Goal: Task Accomplishment & Management: Complete application form

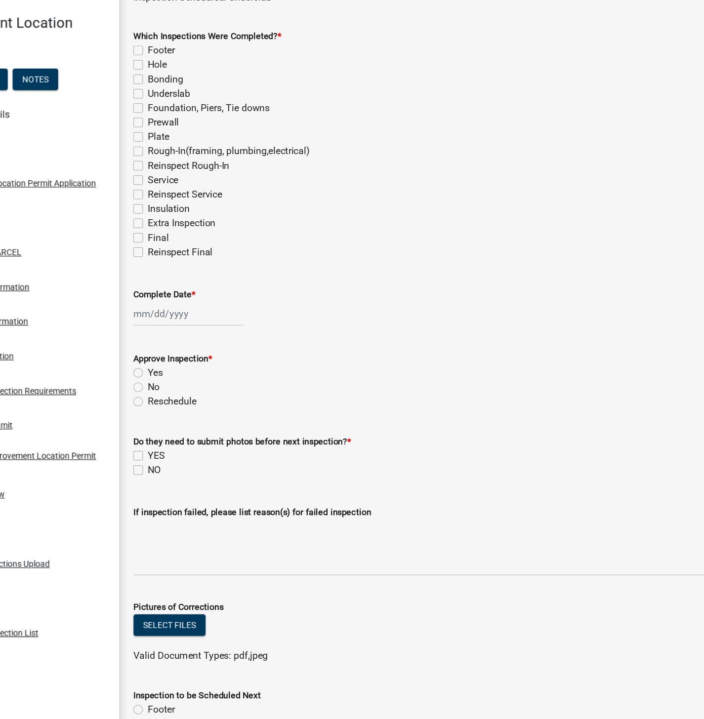
click at [201, 160] on label "Underslab" at bounding box center [218, 160] width 35 height 12
click at [201, 160] on input "Underslab" at bounding box center [204, 157] width 6 height 6
checkbox input "true"
checkbox input "false"
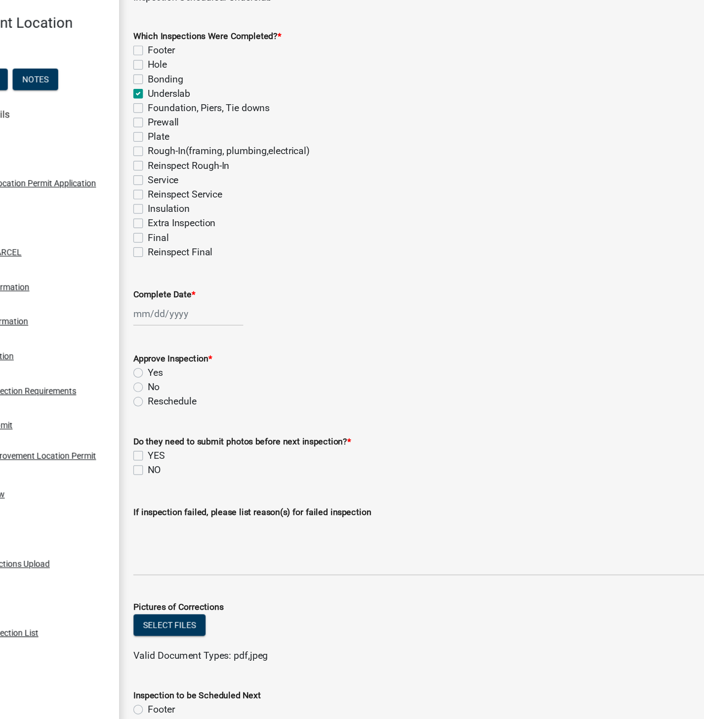
checkbox input "false"
checkbox input "true"
checkbox input "false"
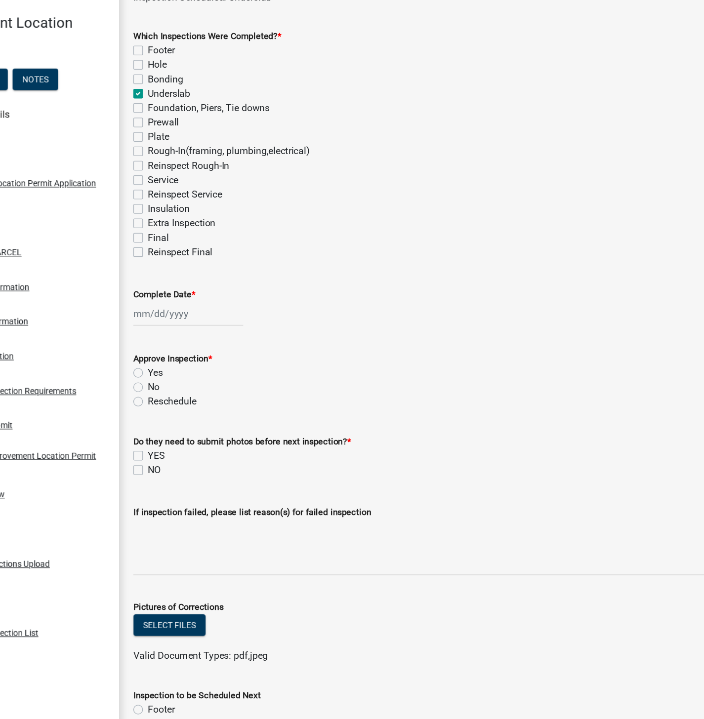
checkbox input "false"
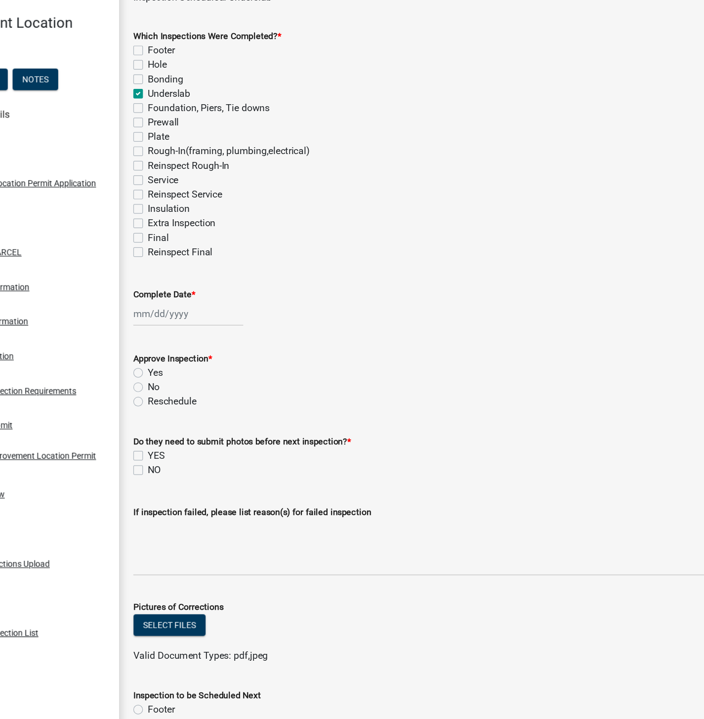
checkbox input "false"
click at [226, 343] on div at bounding box center [235, 341] width 90 height 20
select select "9"
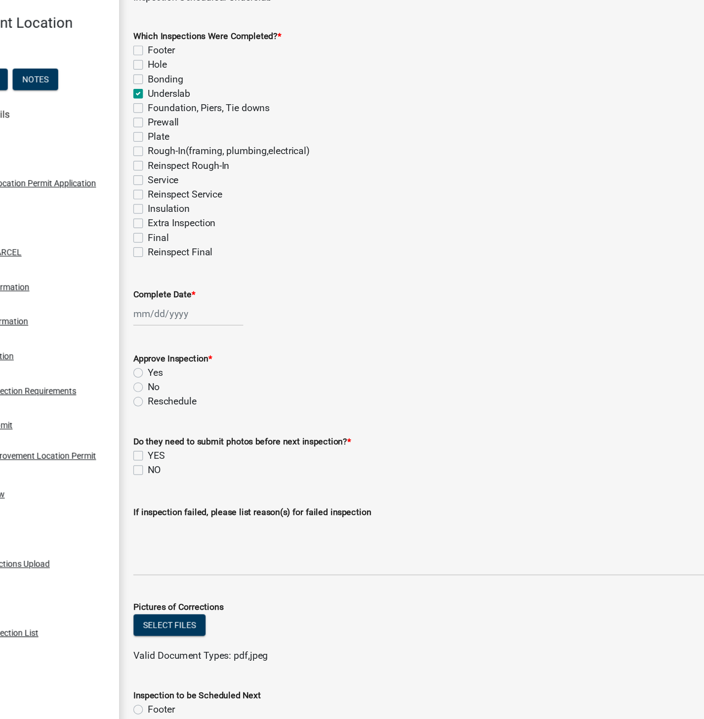
select select "2025"
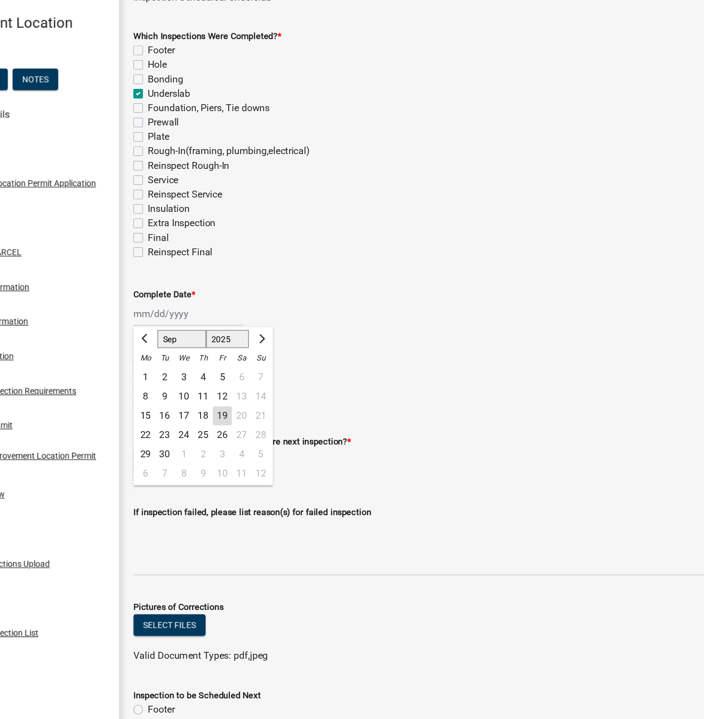
click at [264, 424] on div "19" at bounding box center [263, 425] width 16 height 16
type input "[DATE]"
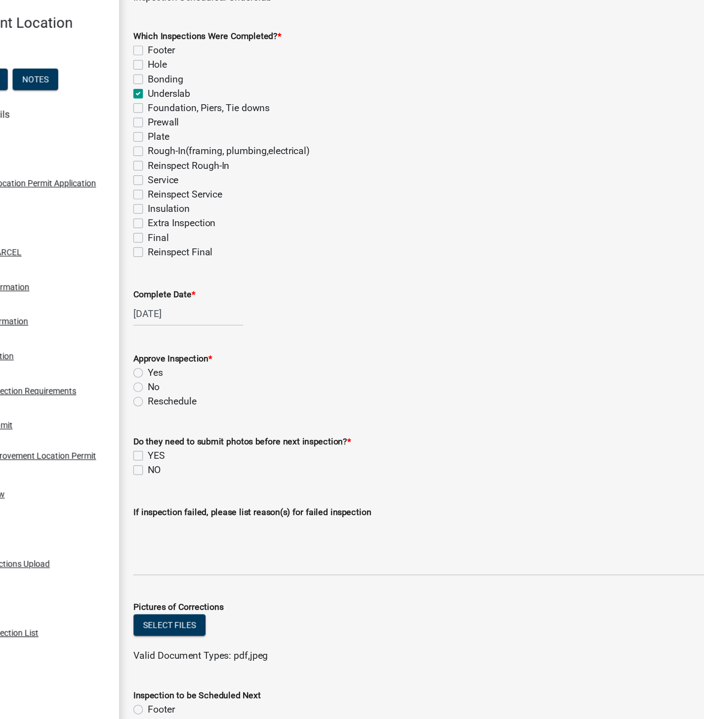
click at [201, 385] on label "Yes" at bounding box center [207, 390] width 12 height 12
click at [201, 385] on input "Yes" at bounding box center [204, 387] width 6 height 6
radio input "true"
click at [206, 469] on label "NO" at bounding box center [206, 470] width 11 height 12
click at [206, 469] on input "NO" at bounding box center [204, 467] width 6 height 6
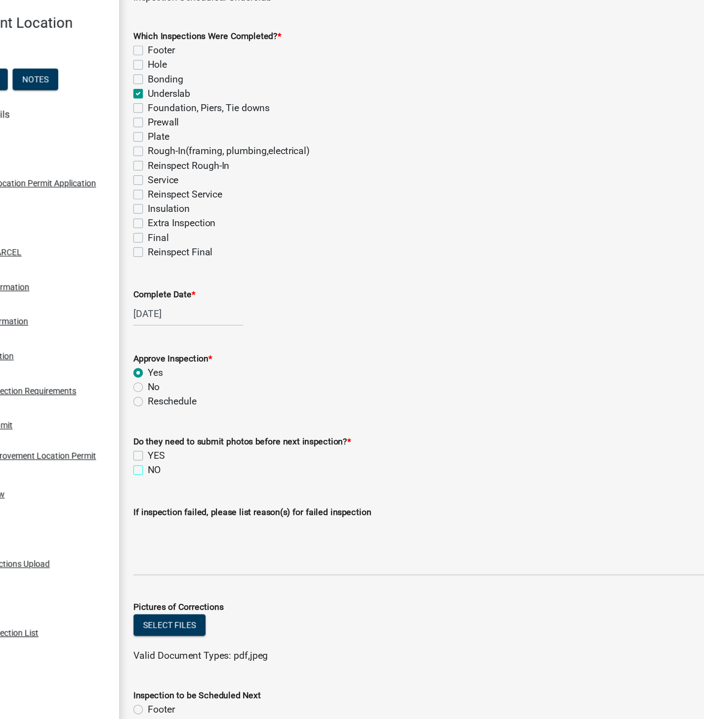
checkbox input "true"
checkbox input "false"
checkbox input "true"
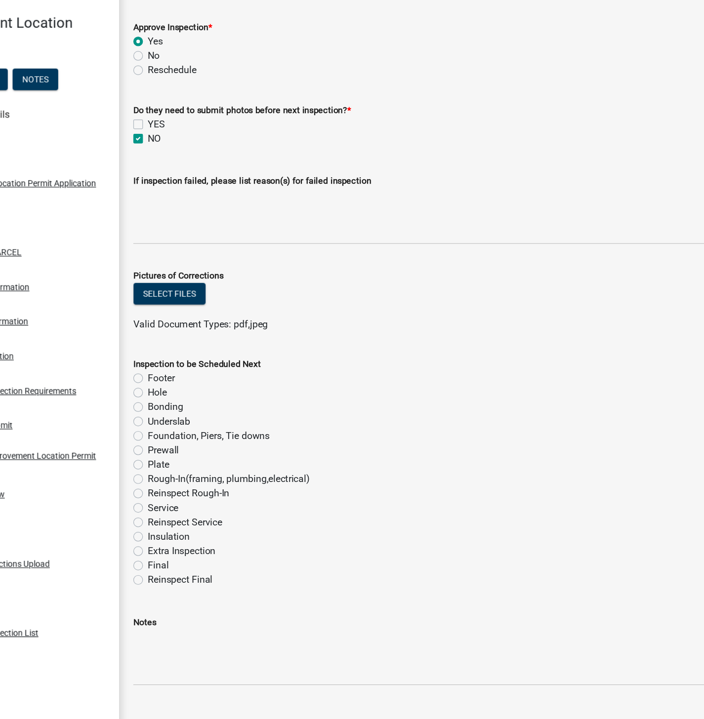
scroll to position [276, 0]
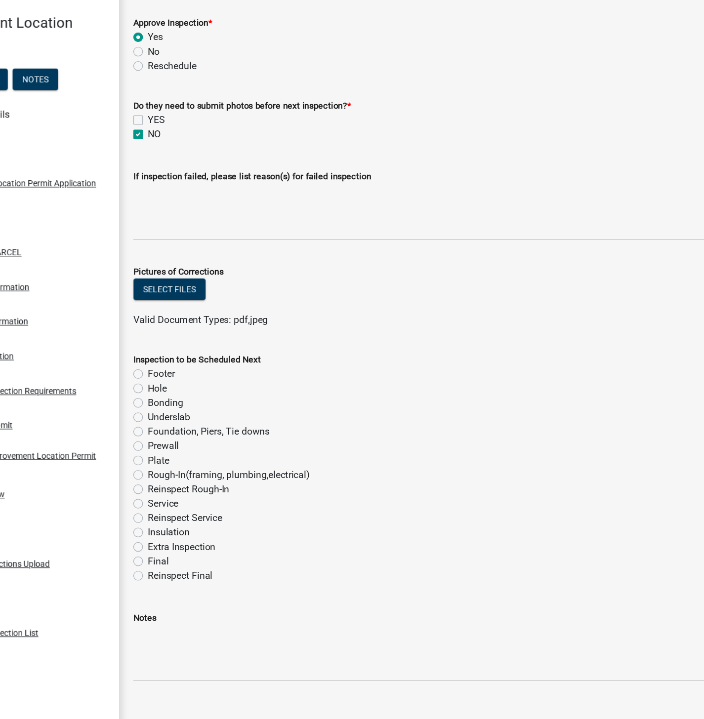
click at [201, 461] on label "Plate" at bounding box center [210, 462] width 18 height 12
click at [201, 461] on input "Plate" at bounding box center [204, 459] width 6 height 6
radio input "true"
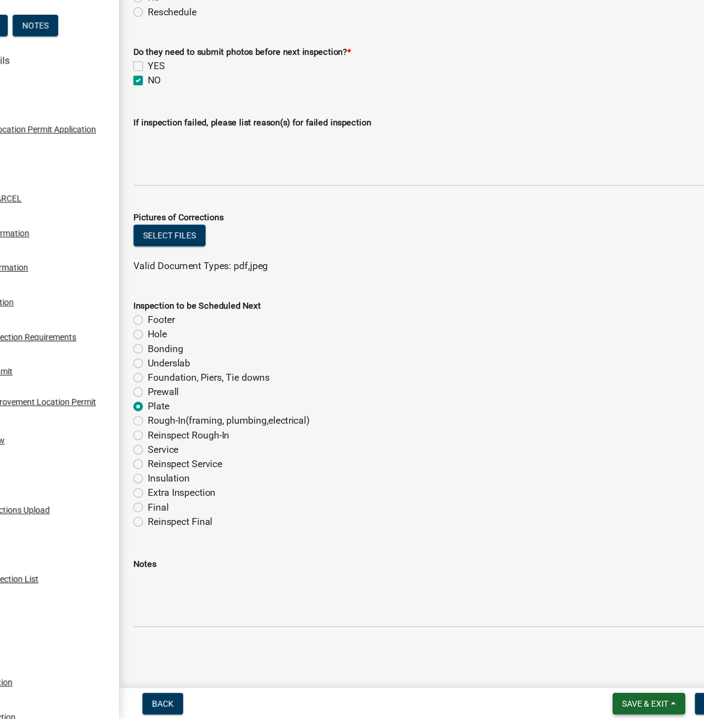
click at [611, 707] on span "Save & Exit" at bounding box center [610, 706] width 38 height 8
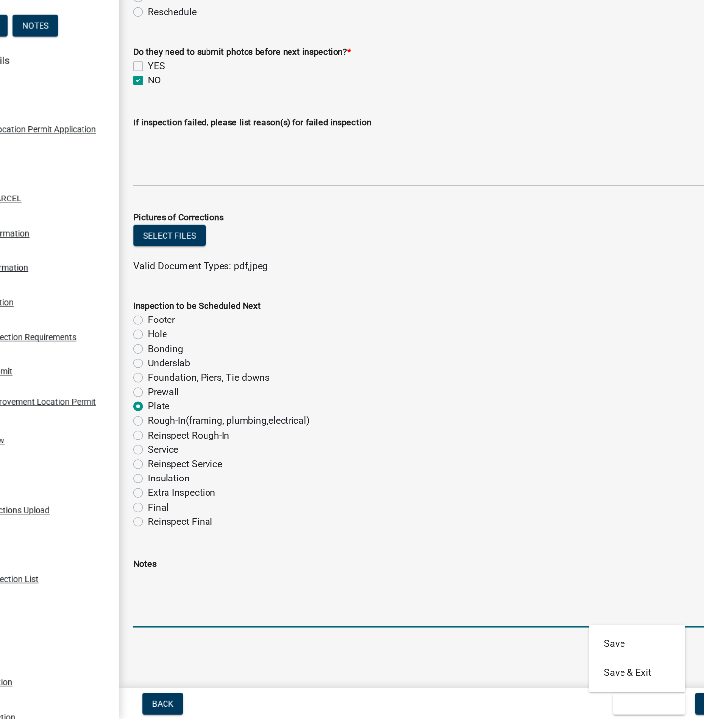
click at [587, 638] on textarea "Notes" at bounding box center [441, 620] width 502 height 46
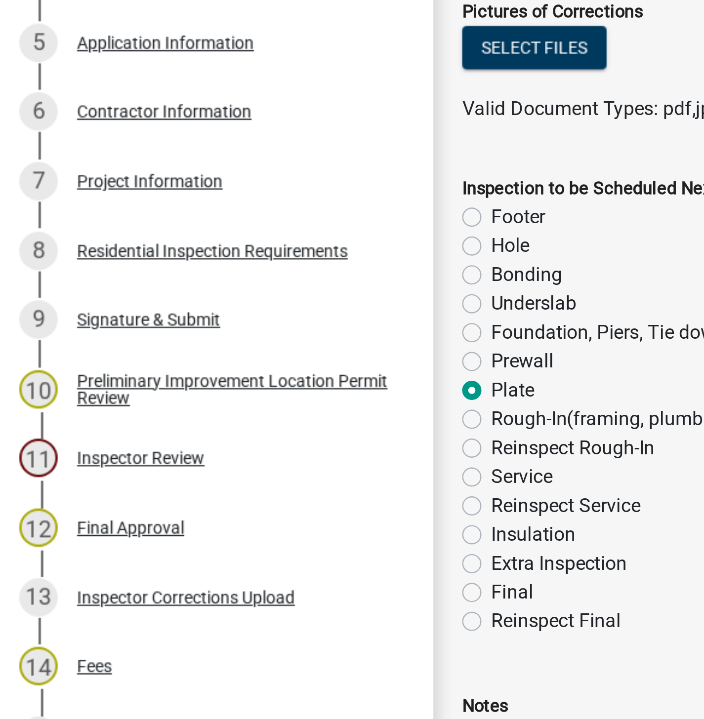
click at [67, 375] on div "Project Information" at bounding box center [62, 375] width 60 height 7
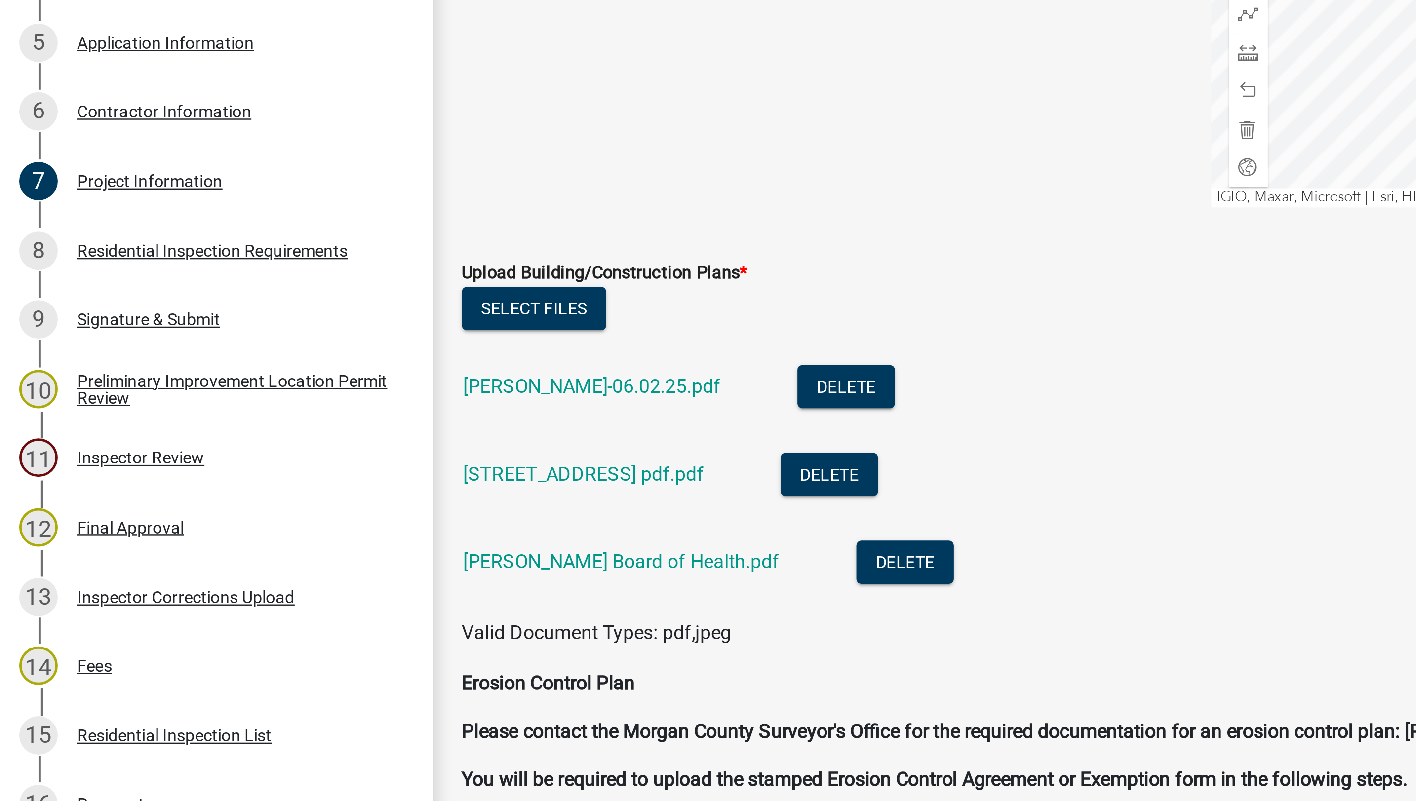
scroll to position [2025, 0]
click at [243, 464] on link "[PERSON_NAME]-06.02.25.pdf" at bounding box center [243, 459] width 106 height 9
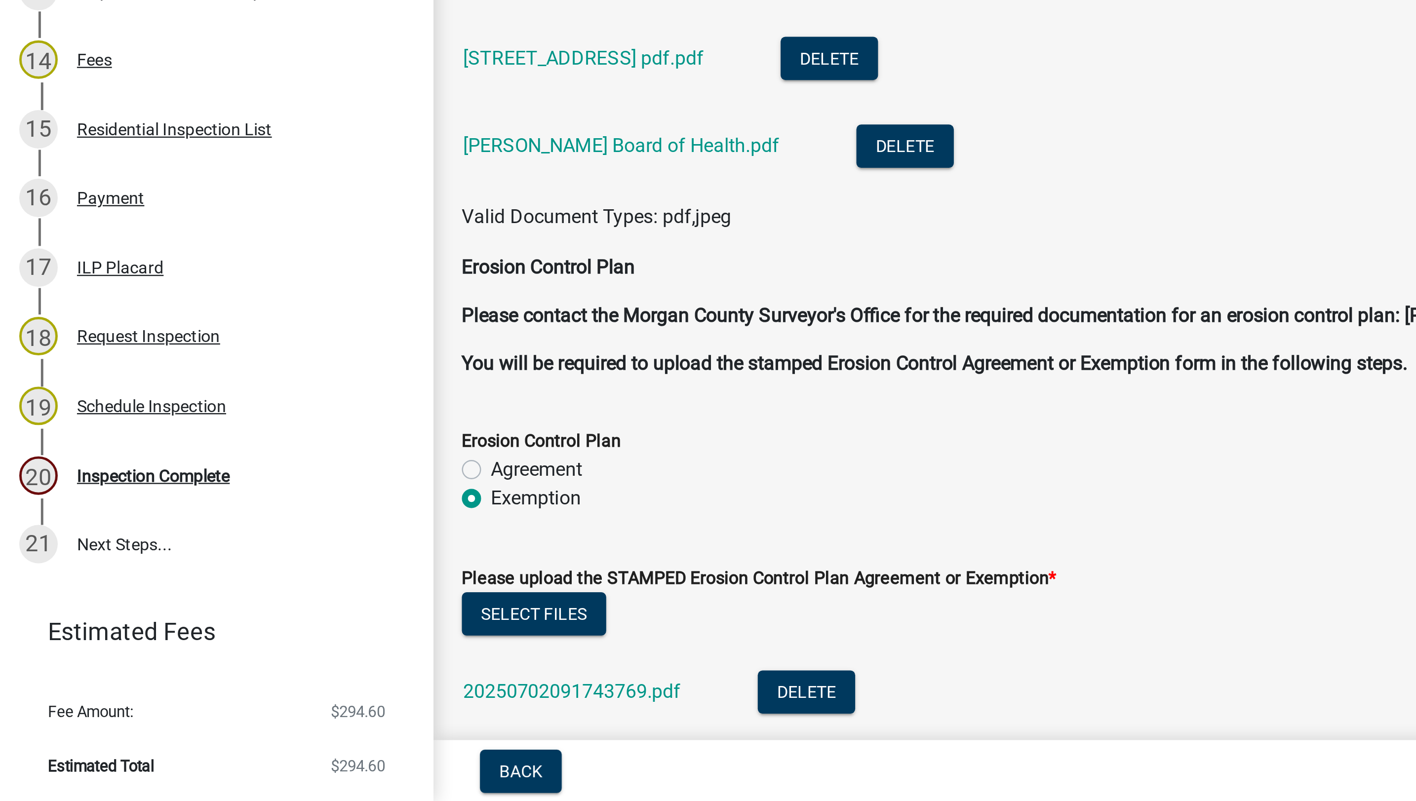
click at [82, 664] on div "Inspection Complete" at bounding box center [63, 667] width 63 height 7
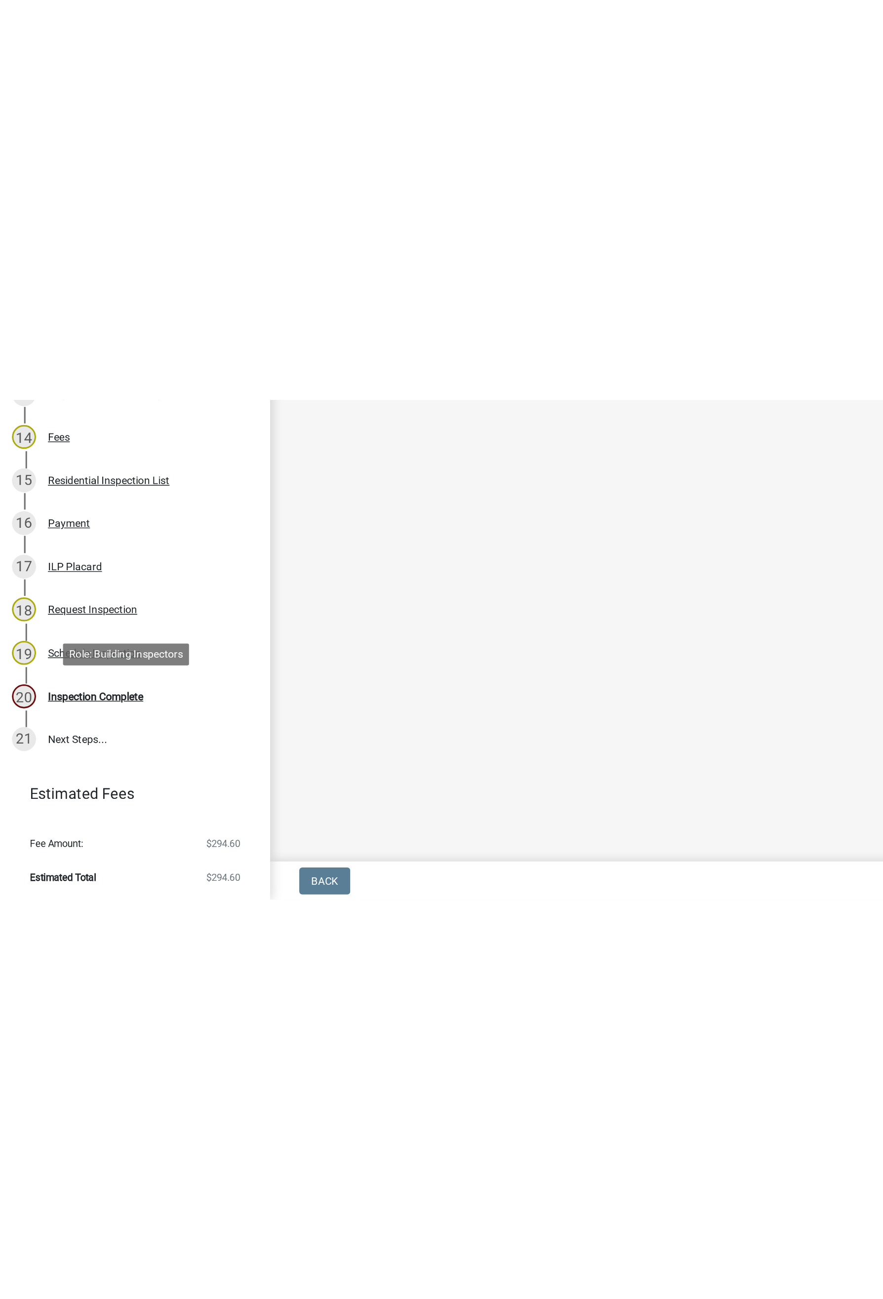
scroll to position [0, 0]
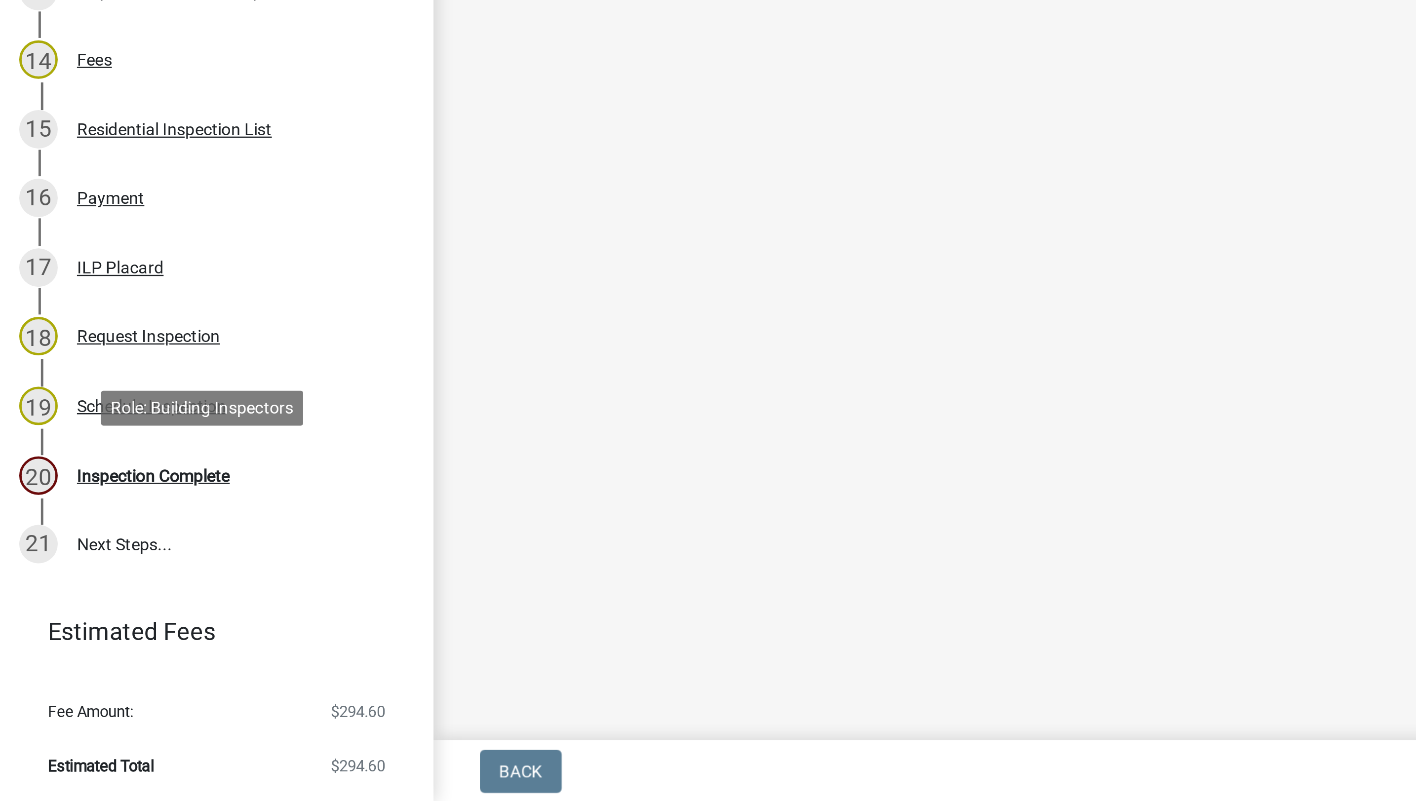
click at [68, 671] on div "20 Inspection Complete" at bounding box center [85, 667] width 154 height 16
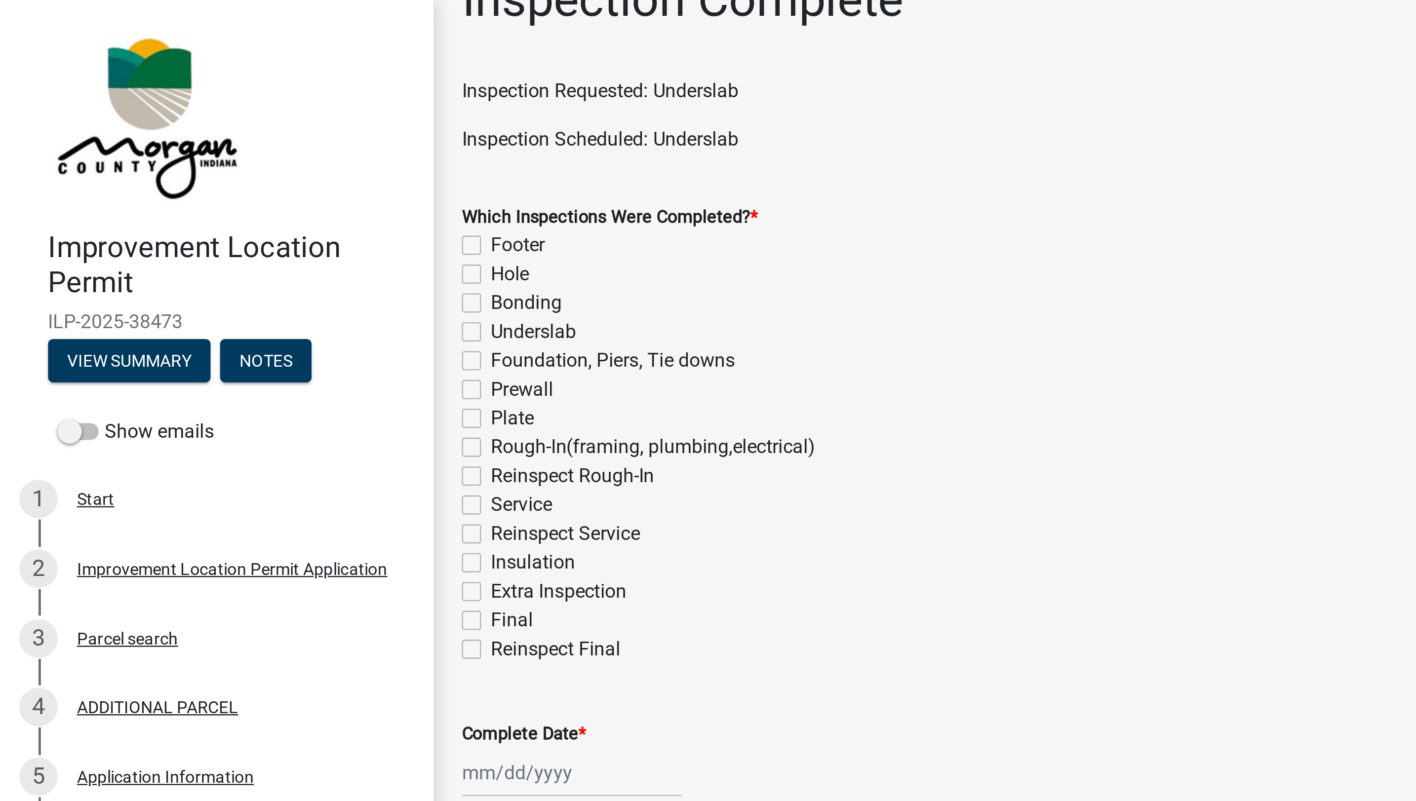
scroll to position [27, 0]
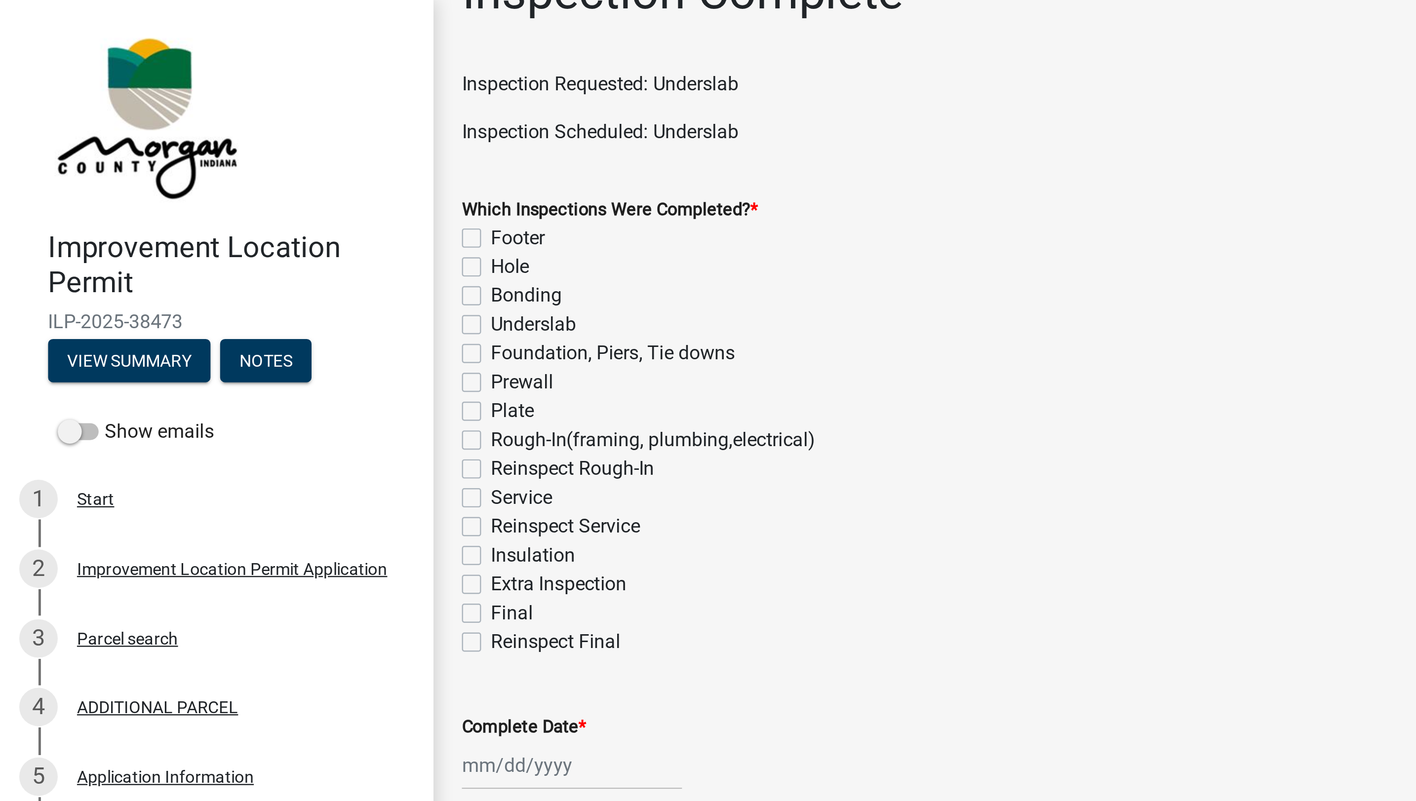
click at [201, 133] on label "Underslab" at bounding box center [218, 133] width 35 height 12
click at [201, 133] on input "Underslab" at bounding box center [204, 130] width 6 height 6
checkbox input "true"
checkbox input "false"
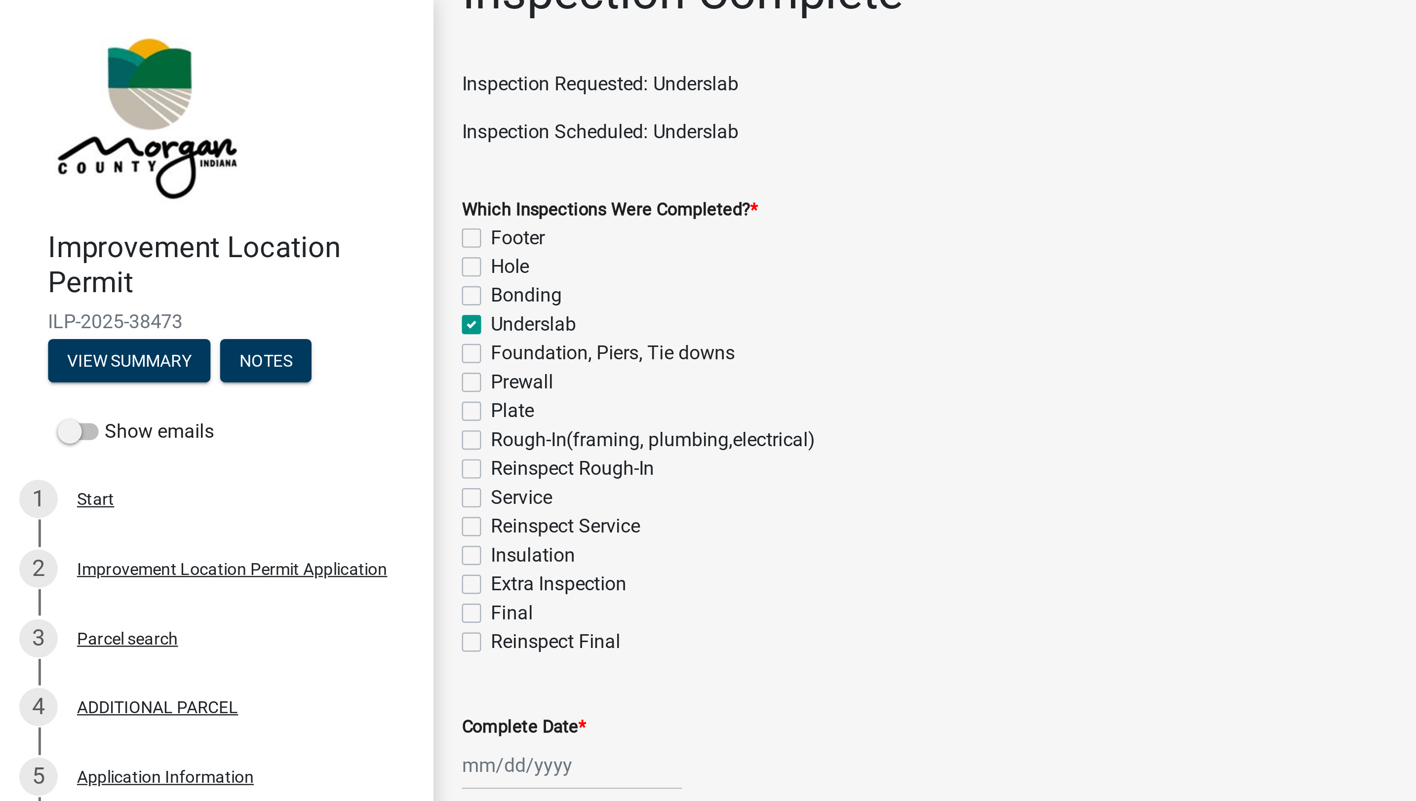
checkbox input "false"
checkbox input "true"
checkbox input "false"
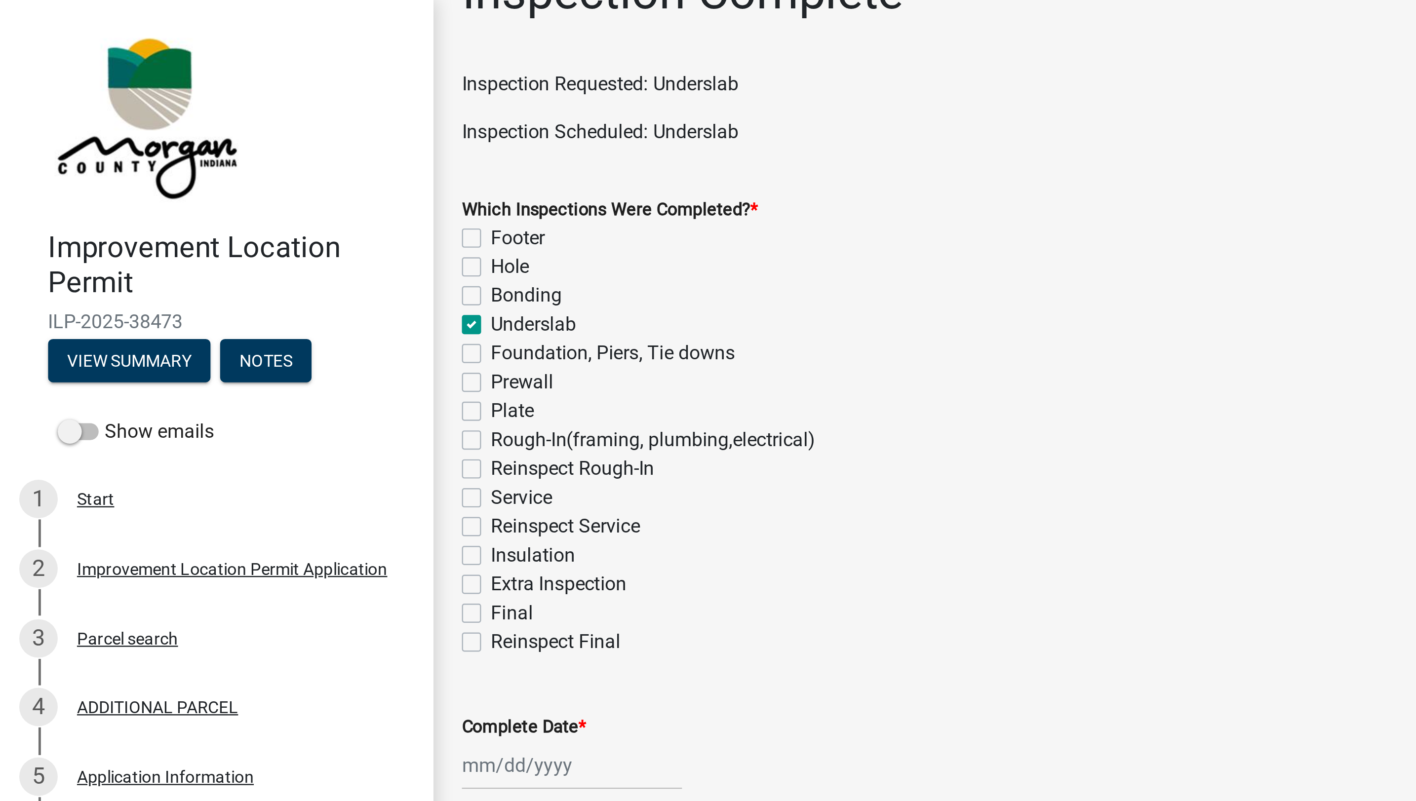
checkbox input "false"
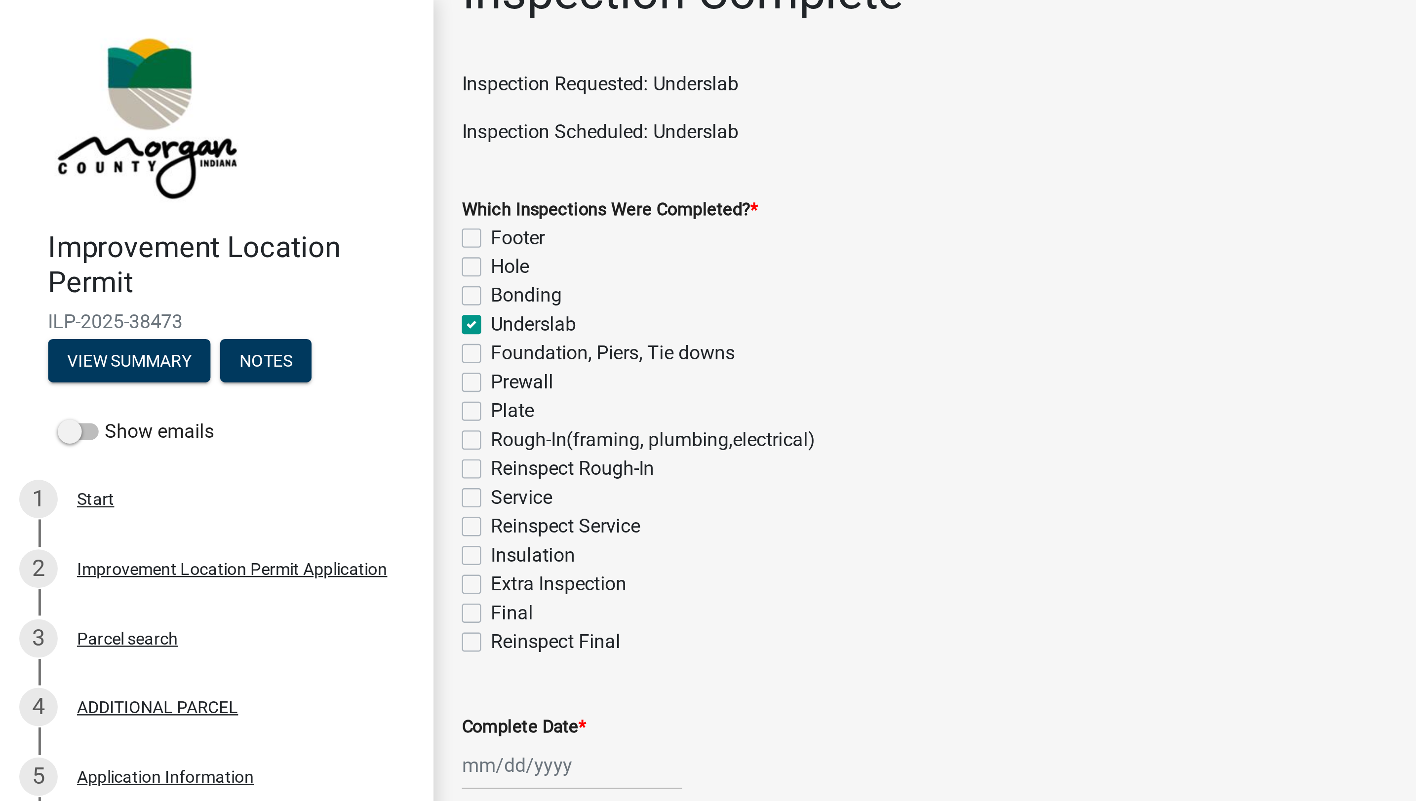
checkbox input "false"
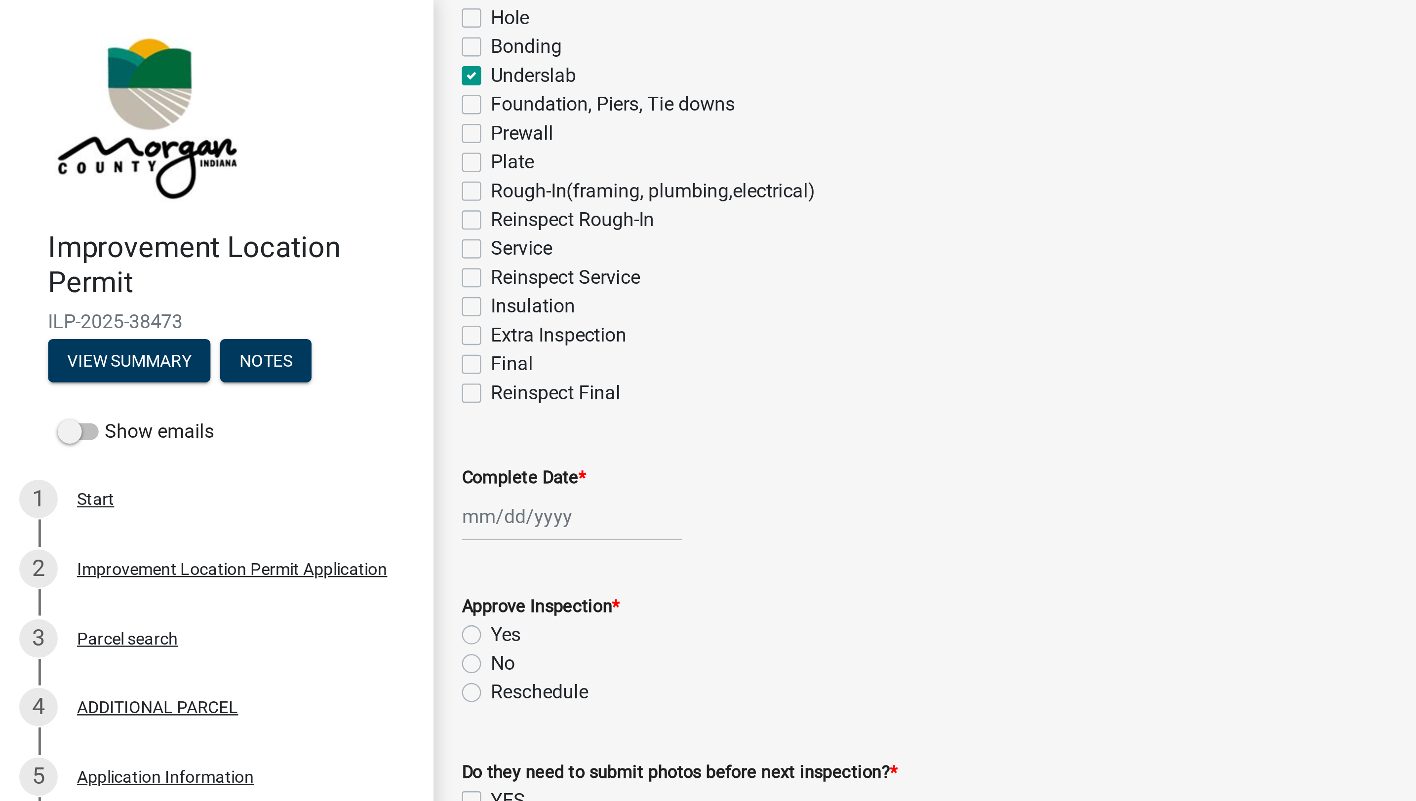
scroll to position [129, 0]
click at [209, 211] on div at bounding box center [235, 211] width 90 height 20
select select "9"
select select "2025"
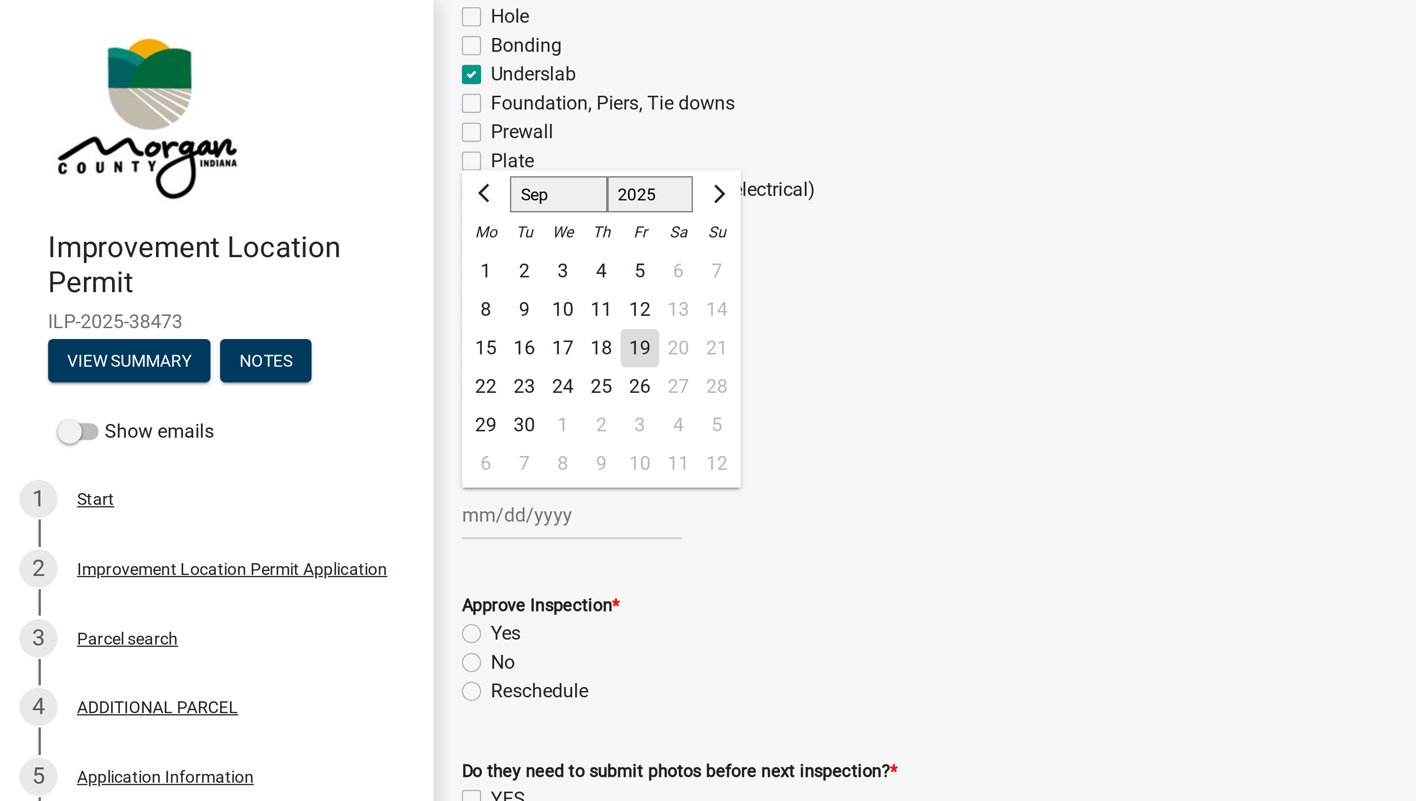
click at [265, 144] on div "19" at bounding box center [263, 143] width 16 height 16
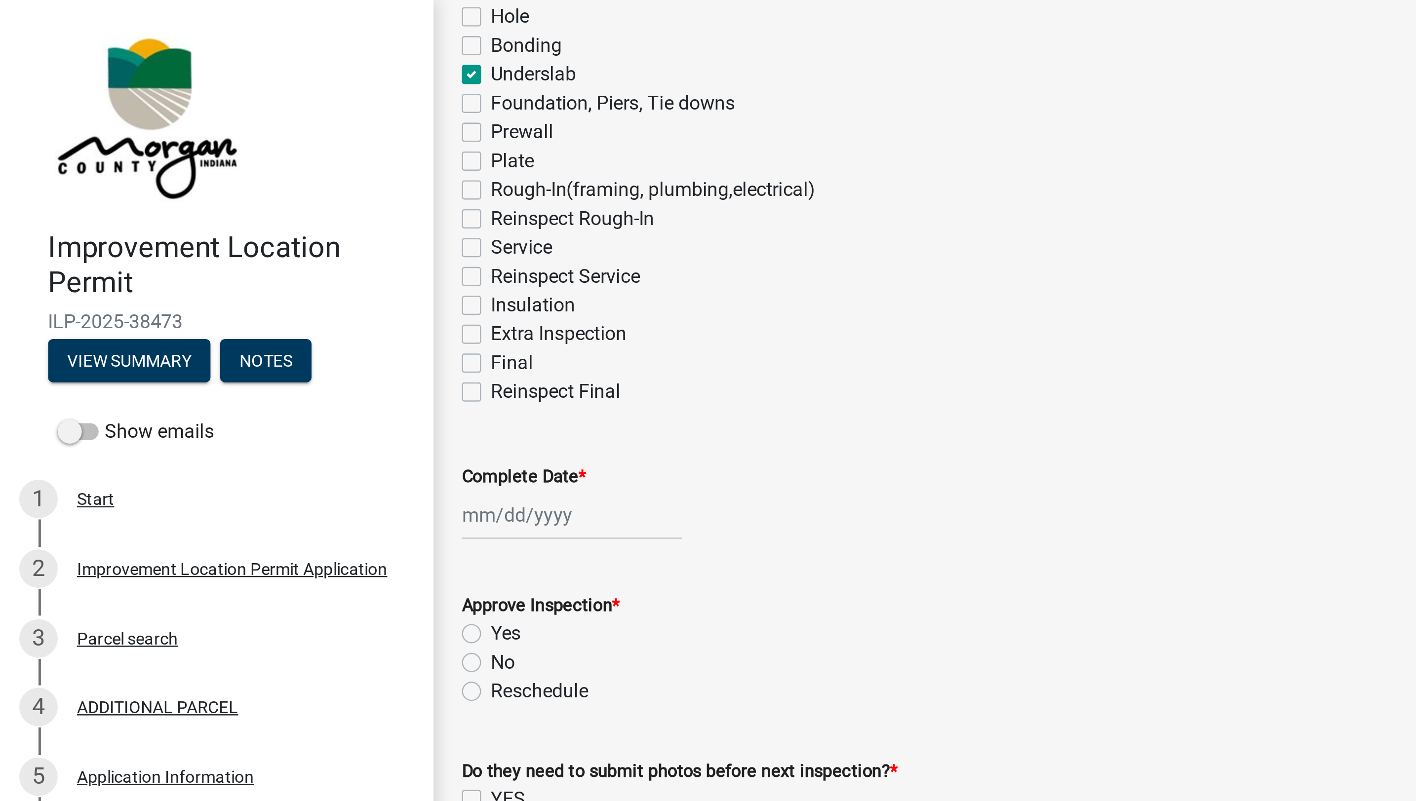
type input "[DATE]"
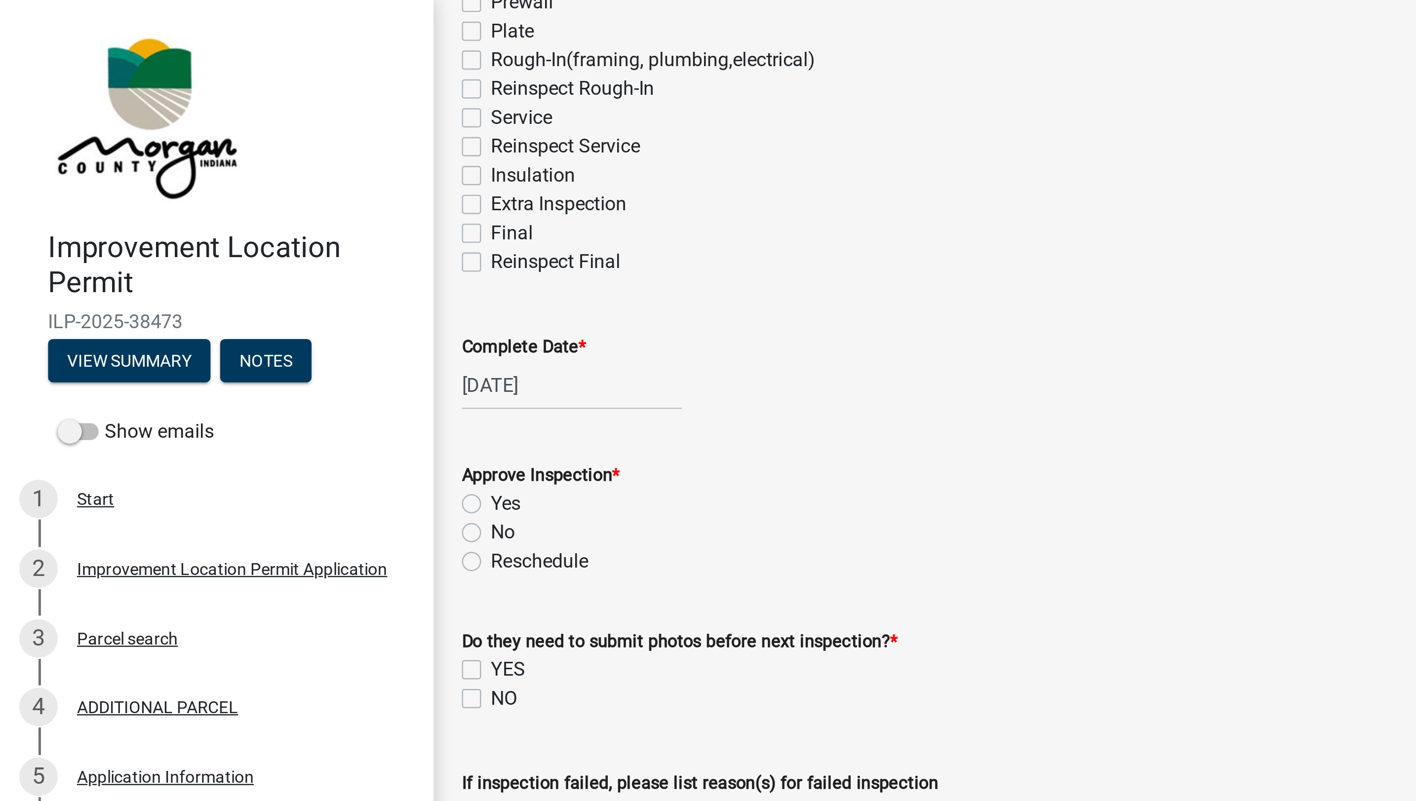
scroll to position [194, 0]
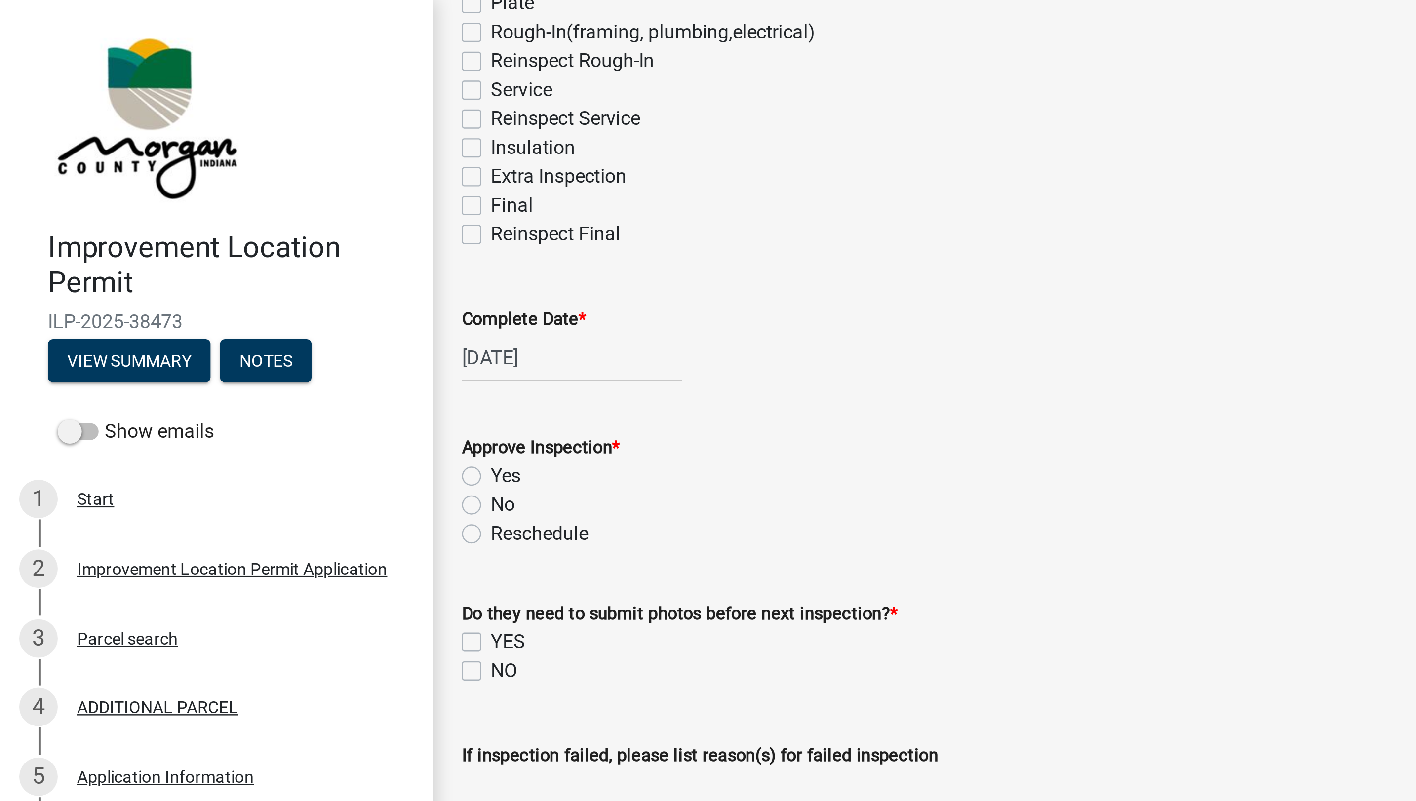
click at [201, 193] on label "Yes" at bounding box center [207, 196] width 12 height 12
click at [201, 193] on input "Yes" at bounding box center [204, 193] width 6 height 6
radio input "true"
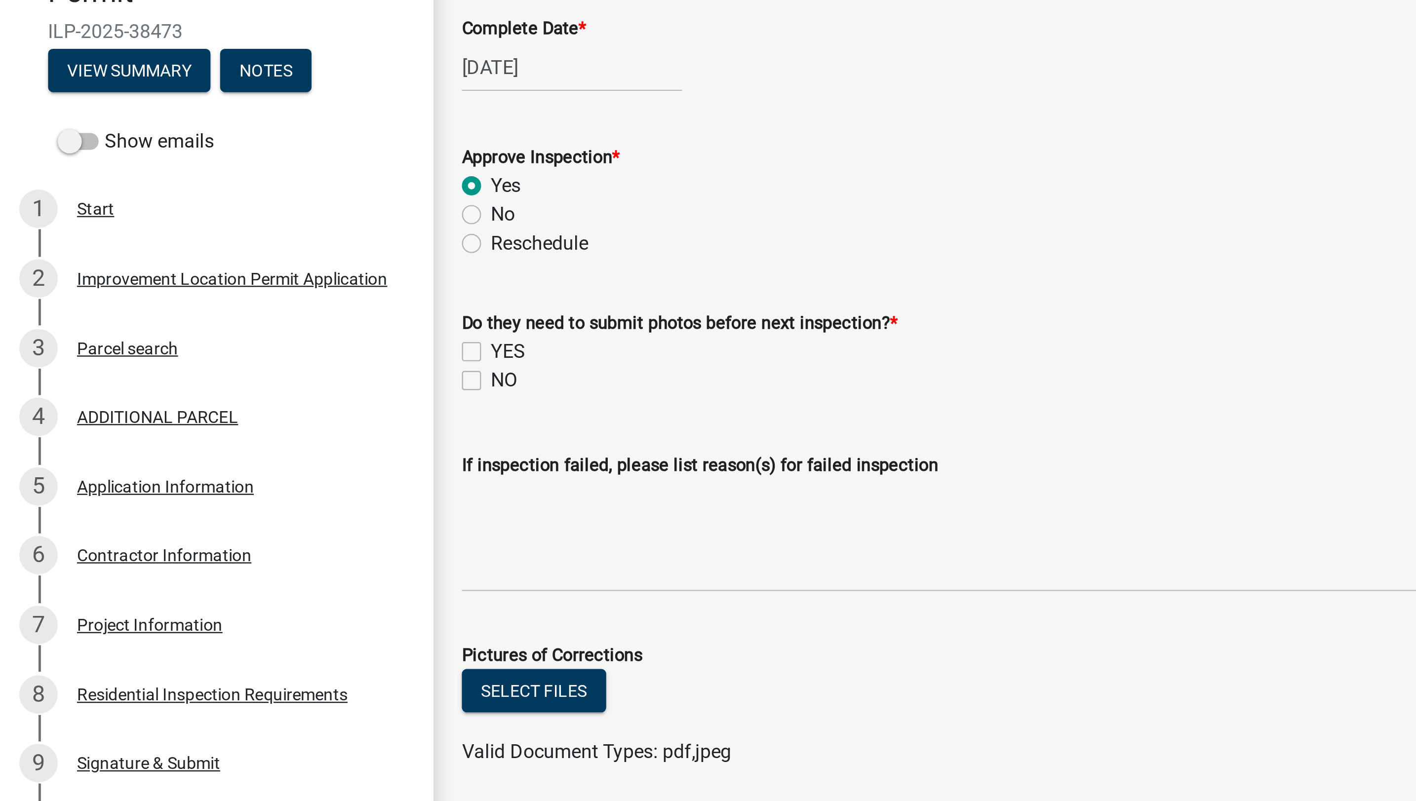
click at [203, 272] on label "NO" at bounding box center [206, 276] width 11 height 12
click at [203, 272] on input "NO" at bounding box center [204, 273] width 6 height 6
checkbox input "true"
checkbox input "false"
checkbox input "true"
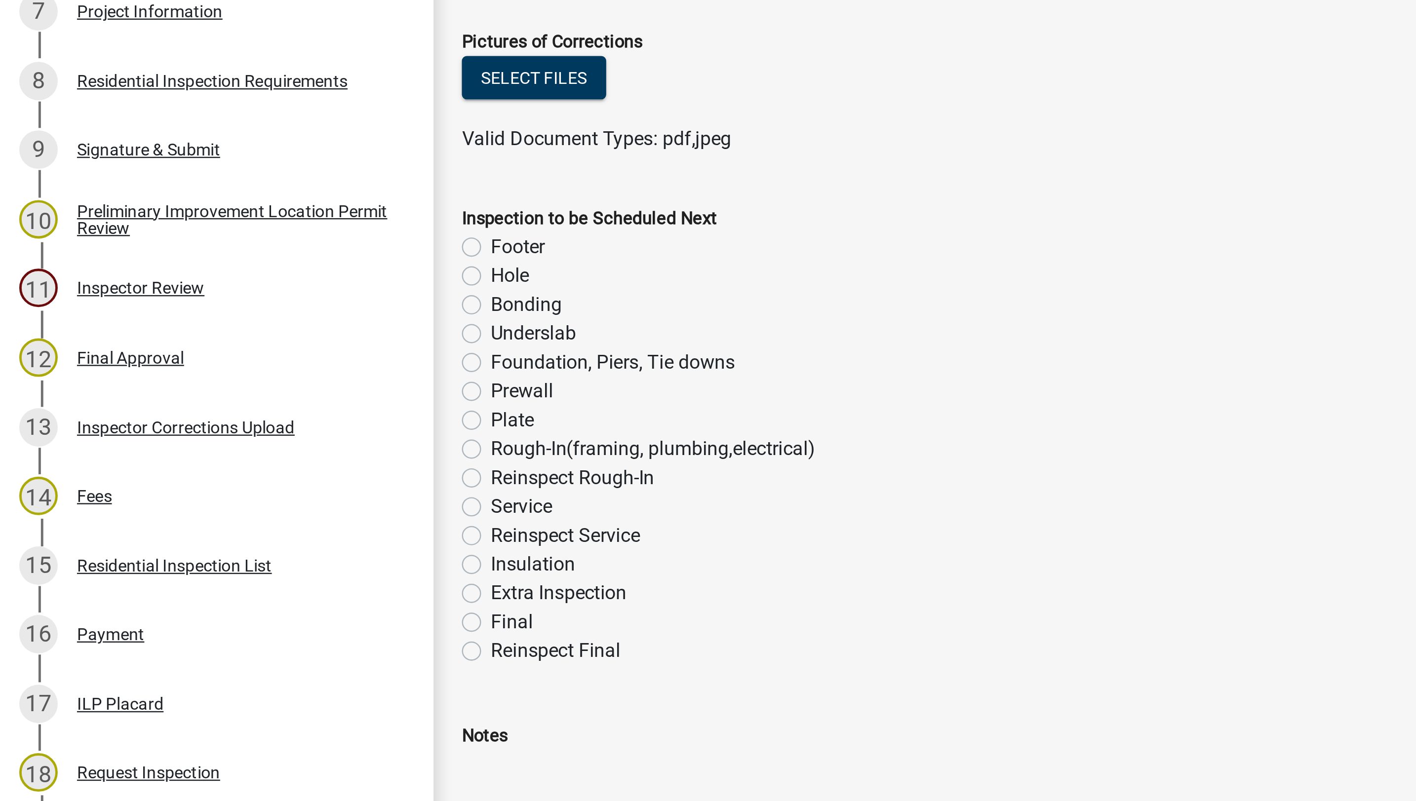
click at [201, 545] on label "Plate" at bounding box center [210, 544] width 18 height 12
click at [201, 544] on input "Plate" at bounding box center [204, 541] width 6 height 6
radio input "true"
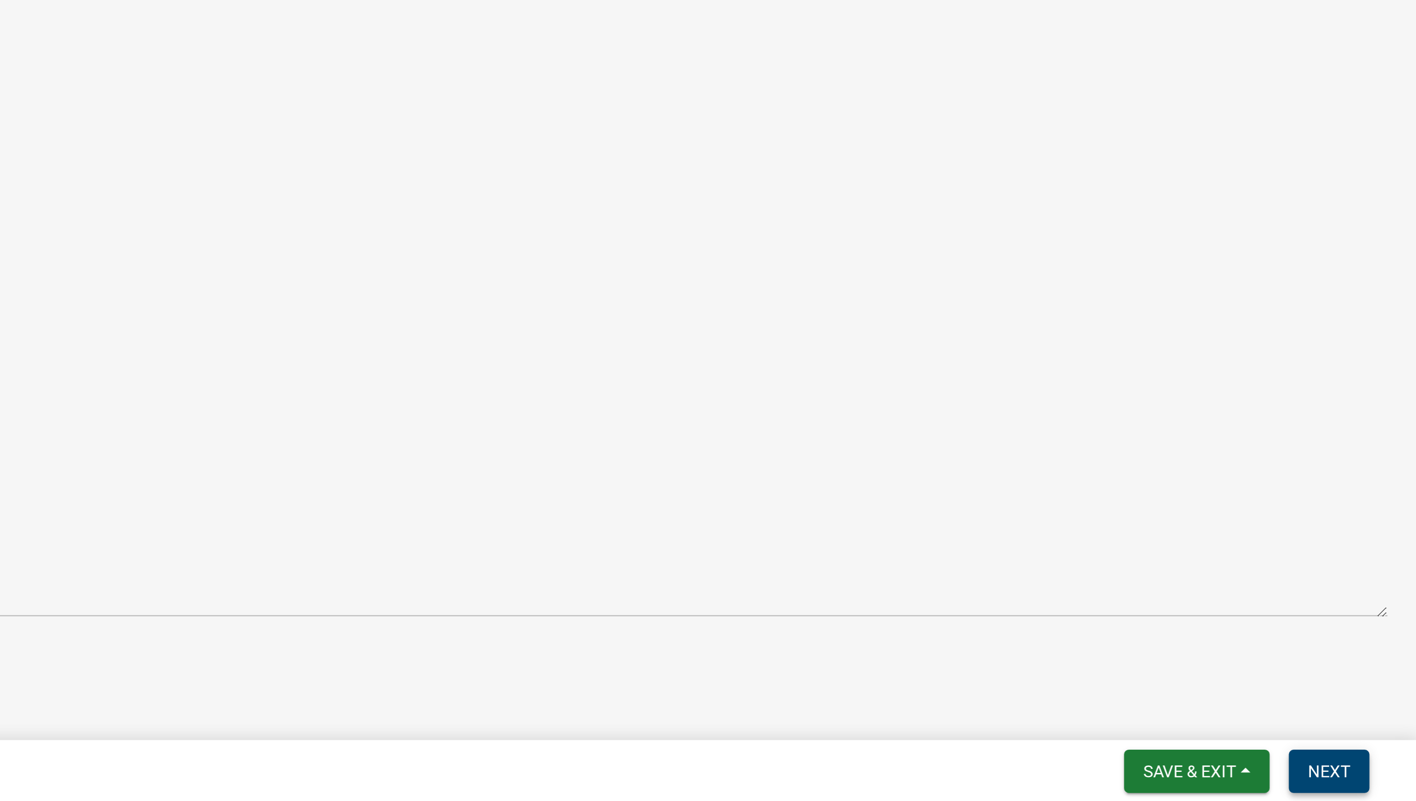
click at [703, 718] on span "Next" at bounding box center [1380, 789] width 17 height 8
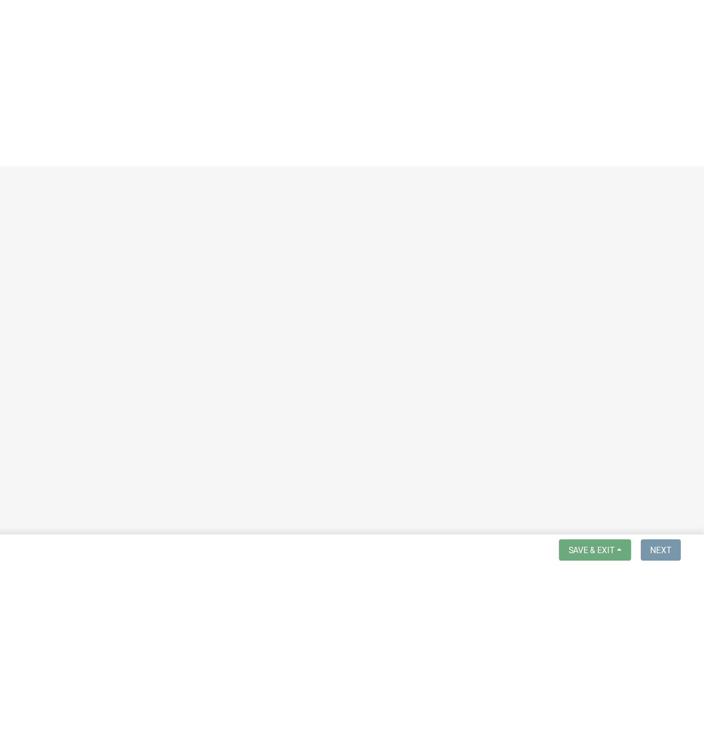
scroll to position [0, 0]
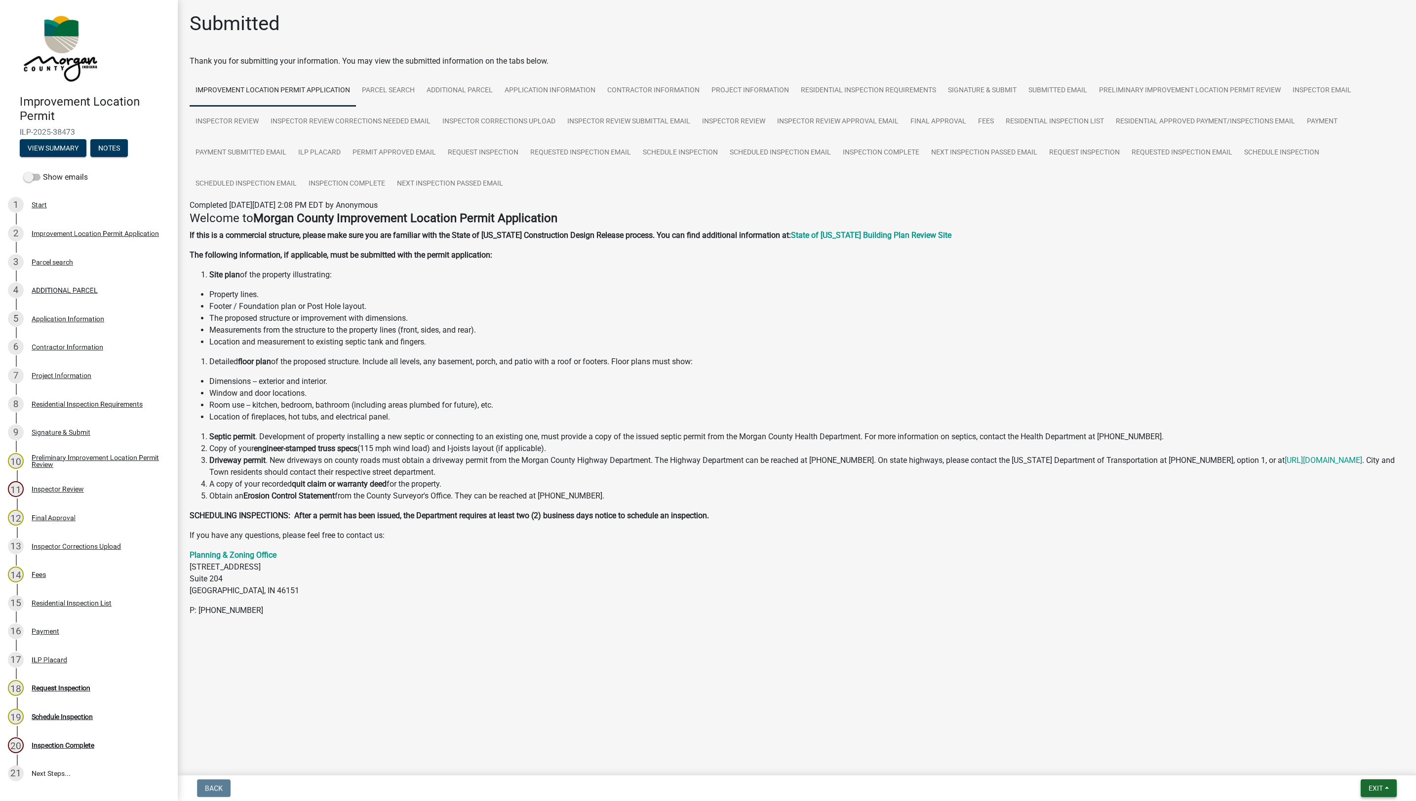
click at [703, 718] on button "Exit" at bounding box center [1379, 789] width 36 height 18
click at [703, 718] on button "Save & Exit" at bounding box center [1357, 763] width 79 height 24
